Goal: Navigation & Orientation: Go to known website

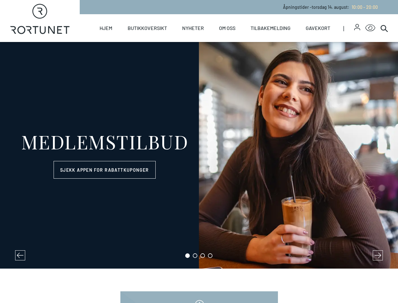
select select "NO"
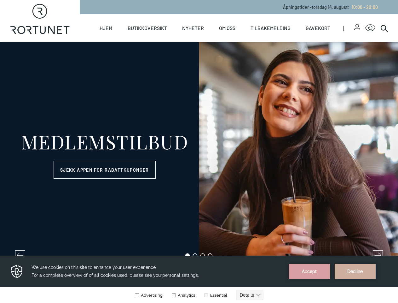
click at [356, 27] on icon "button" at bounding box center [357, 25] width 3 height 3
click at [366, 28] on icon "Click for Accessibility Features" at bounding box center [371, 27] width 10 height 7
